Goal: Information Seeking & Learning: Learn about a topic

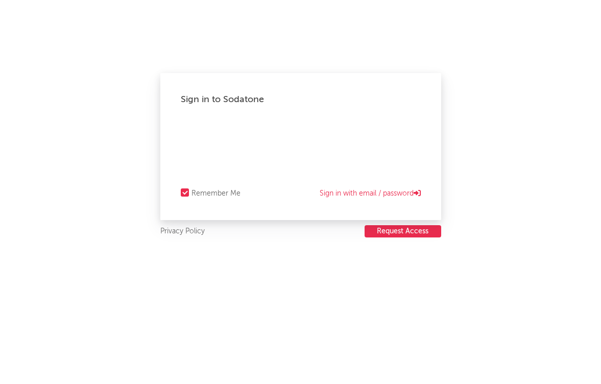
select select "recorded_music"
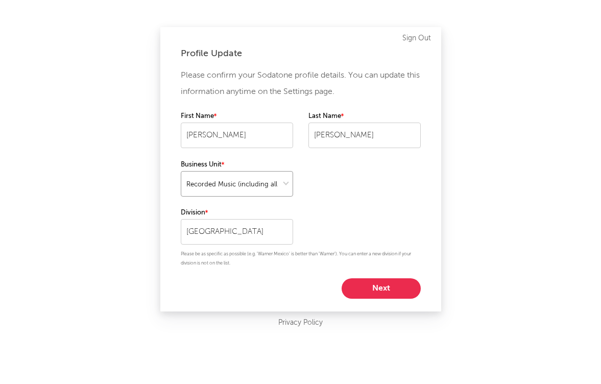
click at [288, 188] on select at bounding box center [237, 184] width 112 height 26
click at [222, 219] on input "[GEOGRAPHIC_DATA]" at bounding box center [237, 232] width 112 height 26
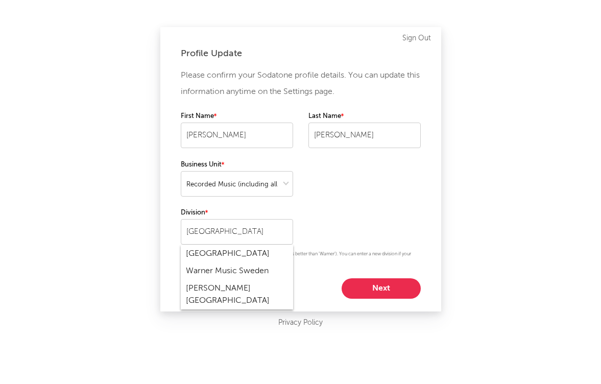
click at [259, 270] on div "Warner Music Sweden" at bounding box center [237, 270] width 112 height 17
type input "Warner Music Sweden"
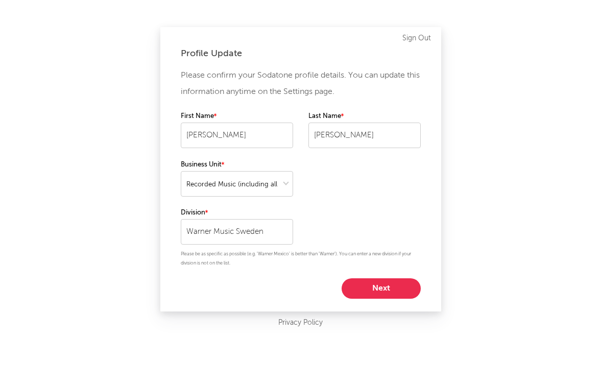
click at [323, 245] on div "Please confirm your Sodatone profile details. You can update this information a…" at bounding box center [301, 182] width 240 height 231
click at [373, 284] on button "Next" at bounding box center [380, 288] width 79 height 20
select select "marketing"
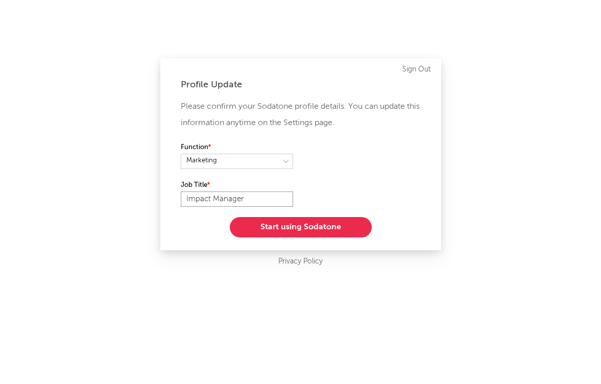
click at [260, 198] on input "Impact Manager" at bounding box center [237, 198] width 112 height 15
type input "A&R"
click at [246, 169] on div "Function" at bounding box center [301, 160] width 240 height 38
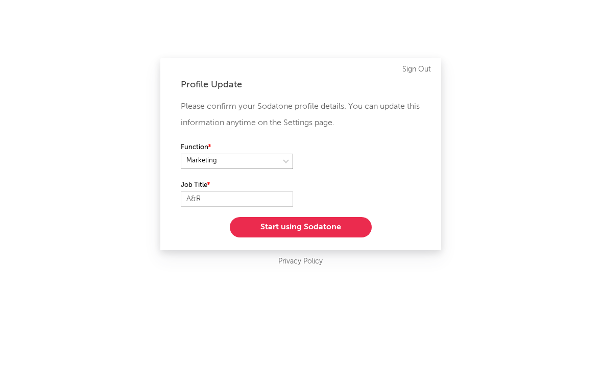
click at [245, 165] on select at bounding box center [237, 161] width 112 height 15
select select "anr"
click at [181, 154] on select at bounding box center [237, 161] width 112 height 15
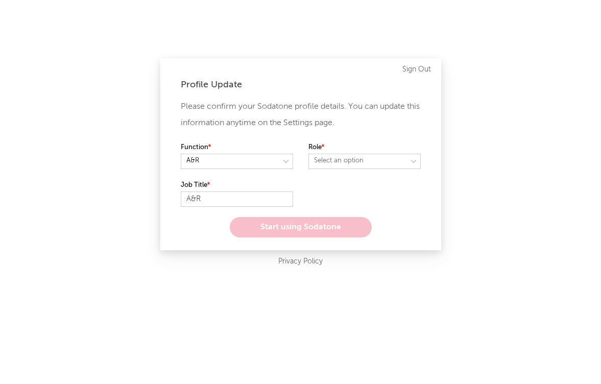
click at [350, 165] on select "Select an option" at bounding box center [364, 161] width 112 height 15
select select "manager"
click at [308, 154] on select "Select an option" at bounding box center [364, 161] width 112 height 15
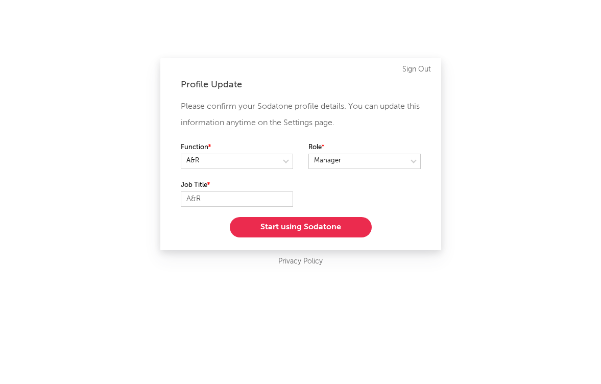
click at [340, 230] on button "Start using Sodatone" at bounding box center [301, 227] width 142 height 20
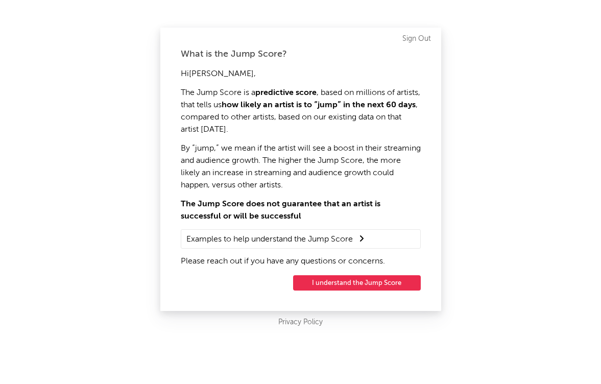
click at [354, 285] on button "I understand the Jump Score" at bounding box center [357, 282] width 128 height 15
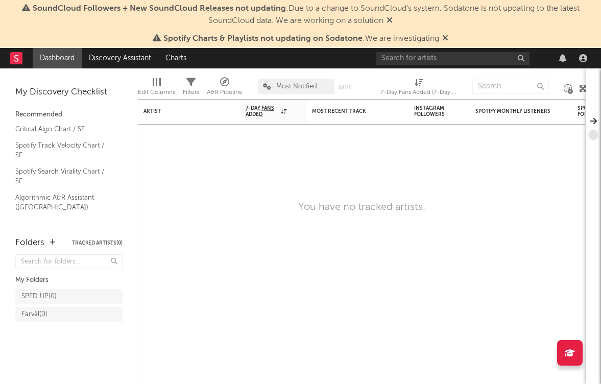
click at [390, 20] on icon at bounding box center [389, 20] width 6 height 8
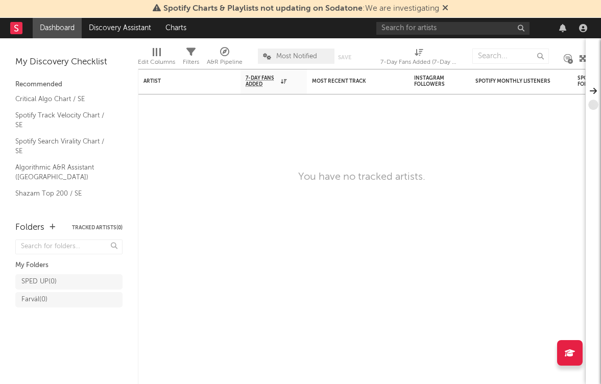
click at [444, 10] on icon at bounding box center [445, 8] width 6 height 8
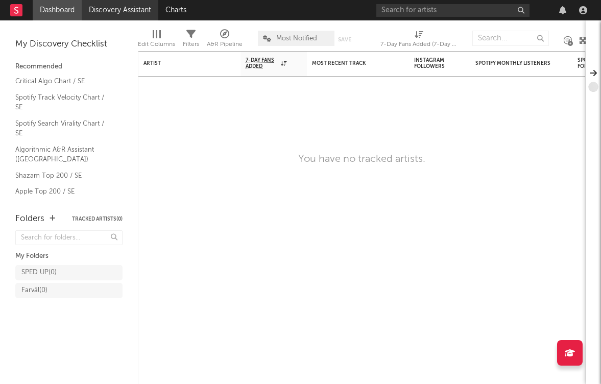
click at [101, 16] on link "Discovery Assistant" at bounding box center [120, 10] width 77 height 20
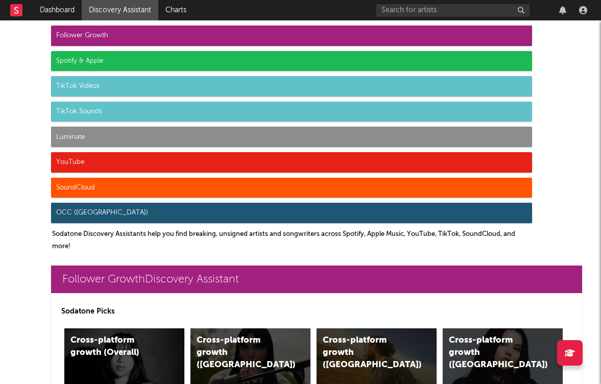
click at [75, 117] on div "TikTok Sounds" at bounding box center [291, 112] width 481 height 20
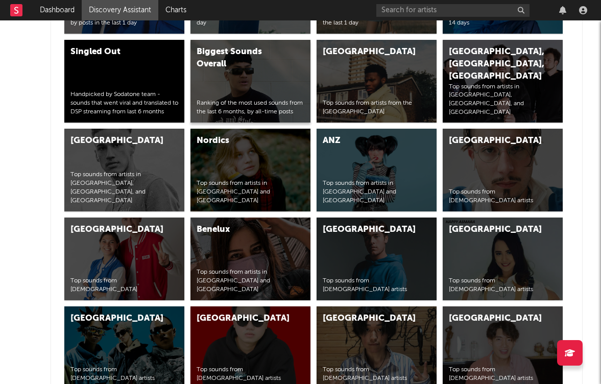
scroll to position [3875, 0]
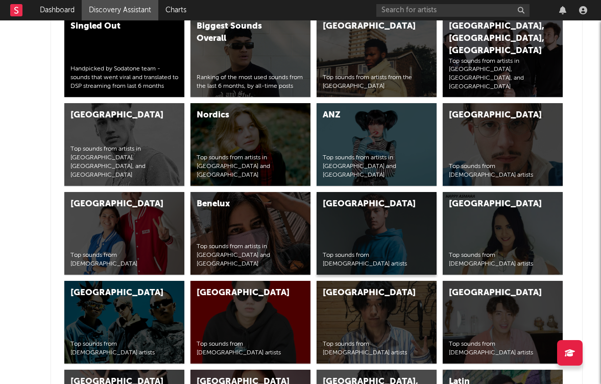
click at [367, 264] on div "Top sounds from [DEMOGRAPHIC_DATA] artists" at bounding box center [377, 259] width 108 height 17
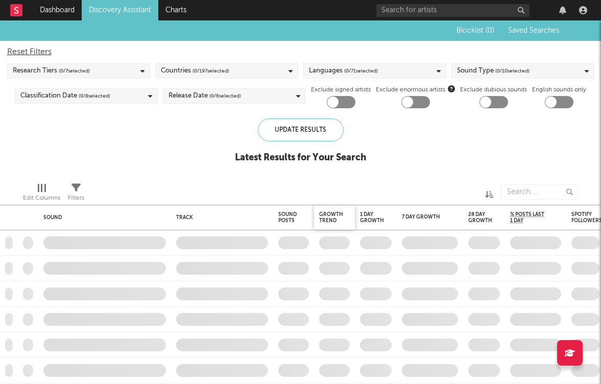
checkbox input "true"
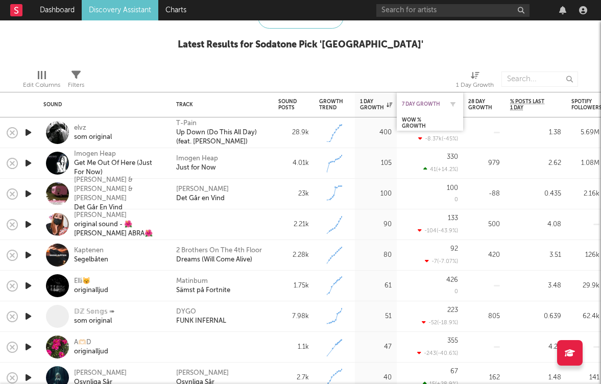
click at [426, 106] on div "7 Day Growth" at bounding box center [422, 104] width 41 height 6
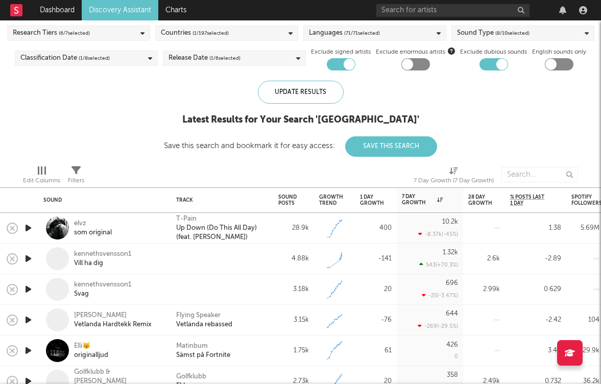
click at [493, 60] on div at bounding box center [493, 64] width 29 height 12
checkbox input "false"
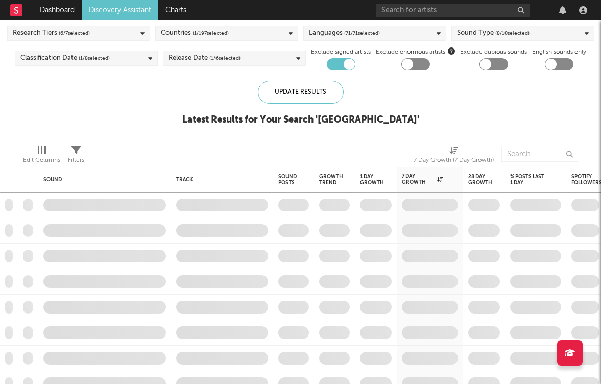
click at [344, 65] on div at bounding box center [349, 64] width 11 height 11
checkbox input "false"
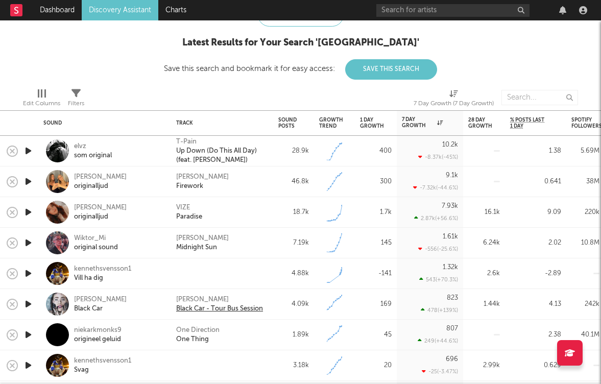
click at [203, 308] on div "Black Car - Tour Bus Session" at bounding box center [219, 308] width 87 height 9
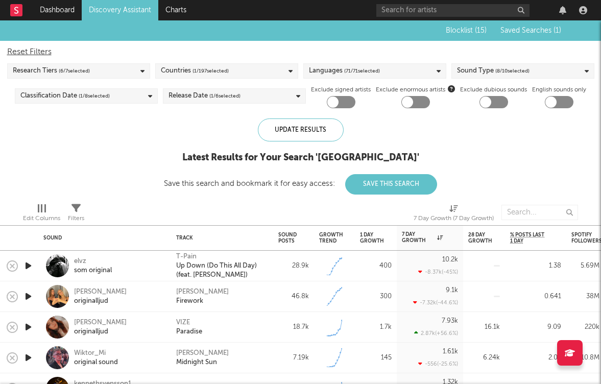
click at [128, 74] on div "Research Tiers ( 6 / 7 selected)" at bounding box center [78, 70] width 143 height 15
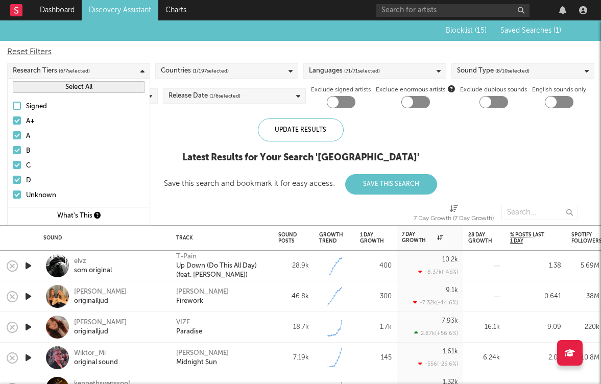
click at [125, 69] on div "Research Tiers ( 6 / 7 selected)" at bounding box center [78, 70] width 143 height 15
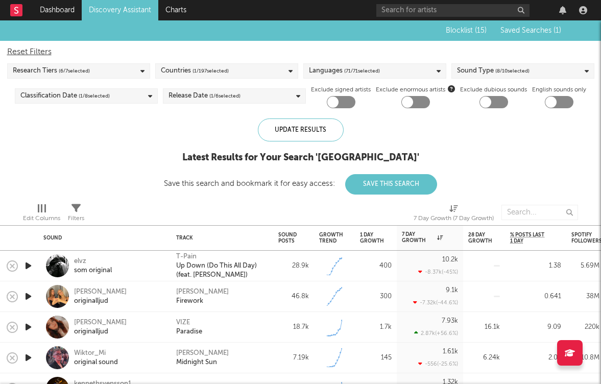
click at [141, 11] on link "Discovery Assistant" at bounding box center [120, 10] width 77 height 20
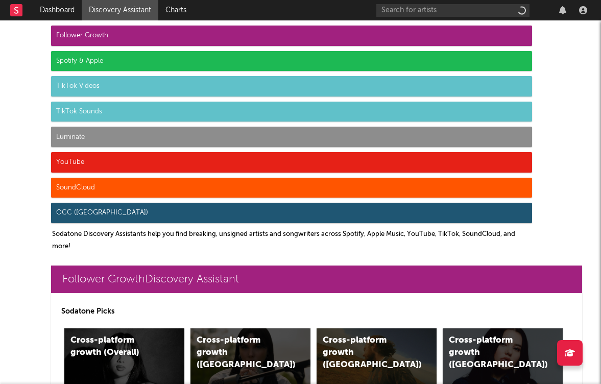
click at [138, 90] on div "TikTok Videos" at bounding box center [291, 86] width 481 height 20
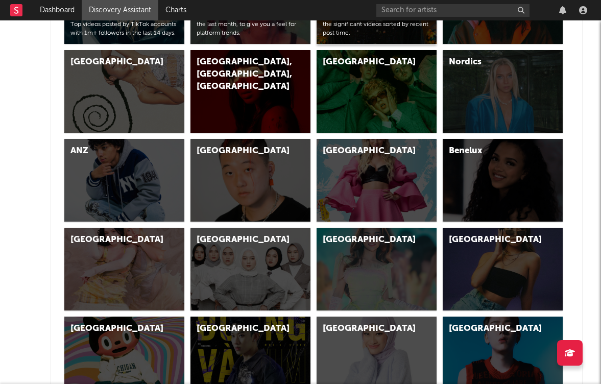
scroll to position [2913, 0]
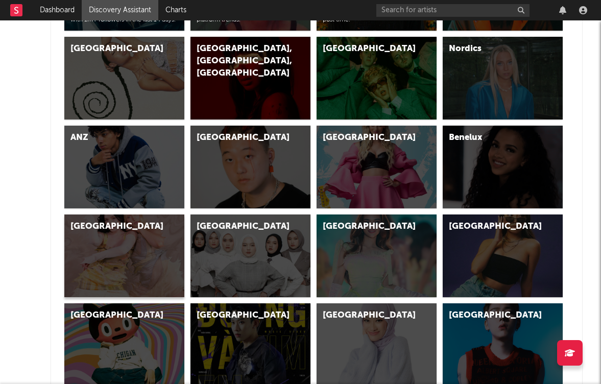
click at [157, 239] on div "[GEOGRAPHIC_DATA]" at bounding box center [124, 255] width 120 height 83
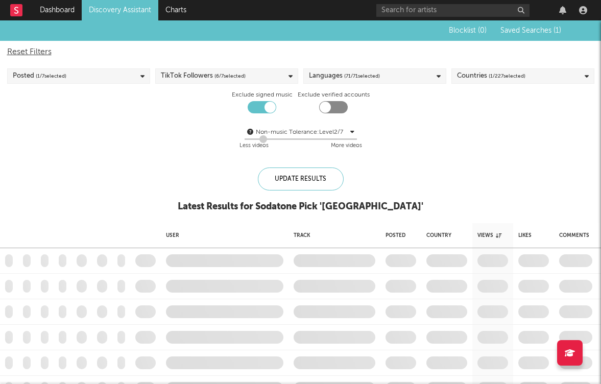
checkbox input "true"
